Goal: Check status: Check status

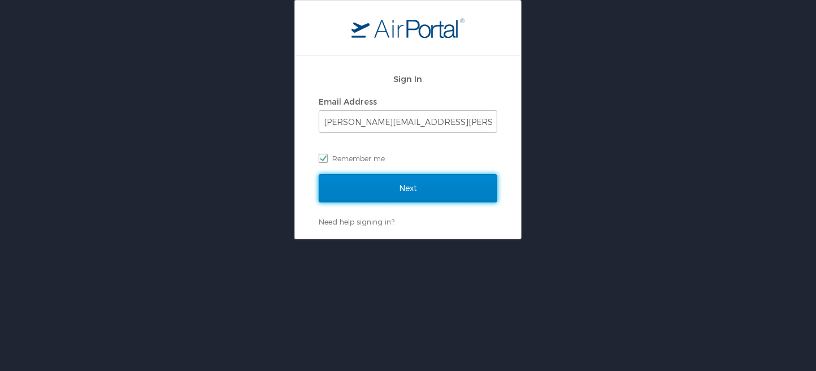
click at [402, 193] on input "Next" at bounding box center [408, 188] width 179 height 28
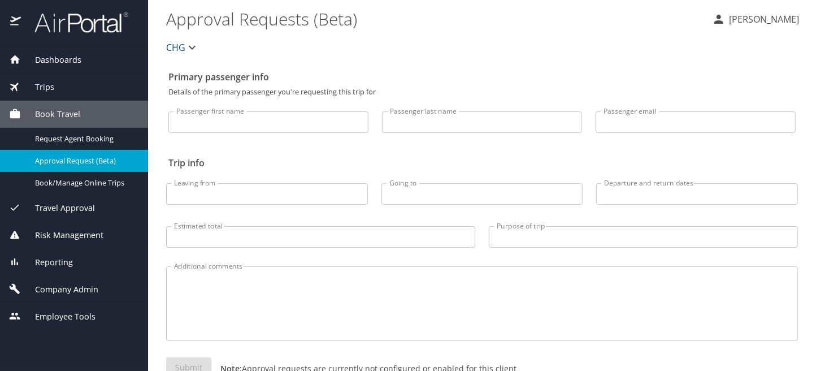
click at [44, 89] on span "Trips" at bounding box center [37, 87] width 33 height 12
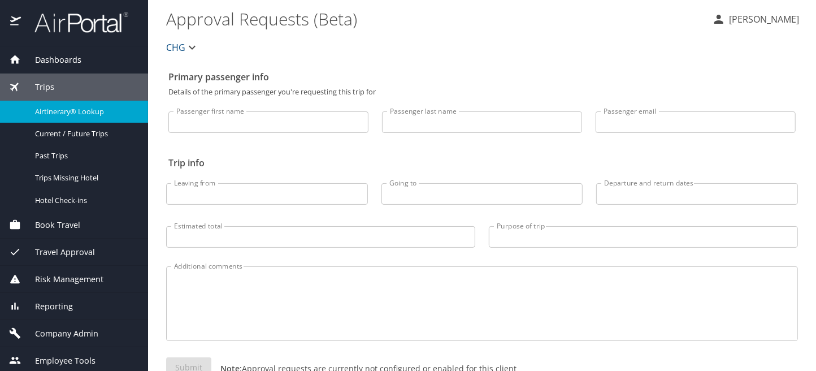
click at [51, 106] on span "Airtinerary® Lookup" at bounding box center [84, 111] width 99 height 11
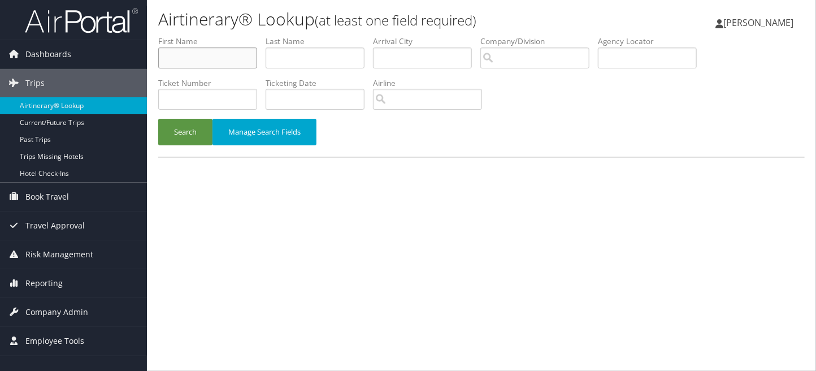
click at [190, 61] on input "text" at bounding box center [207, 57] width 99 height 21
type input "ogarro"
click at [397, 55] on input "text" at bounding box center [422, 57] width 99 height 21
drag, startPoint x: 403, startPoint y: 59, endPoint x: 368, endPoint y: 55, distance: 35.8
click at [368, 36] on ul "First Name ogarro Last Name Departure City Arrival City lew Company/Division Ai…" at bounding box center [481, 36] width 646 height 0
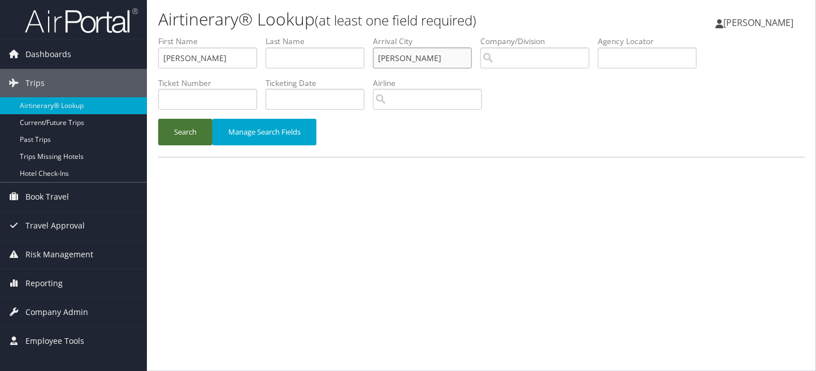
type input "ilg"
click at [192, 132] on button "Search" at bounding box center [185, 132] width 54 height 27
